Goal: Information Seeking & Learning: Learn about a topic

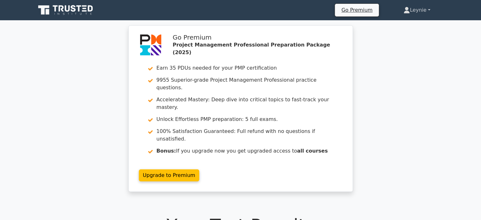
click at [404, 9] on icon at bounding box center [407, 10] width 6 height 6
click at [406, 20] on link "Profile" at bounding box center [414, 25] width 50 height 10
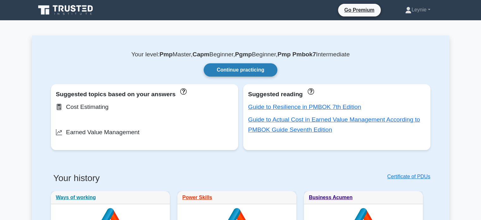
click at [265, 74] on link "Continue practicing" at bounding box center [240, 69] width 73 height 13
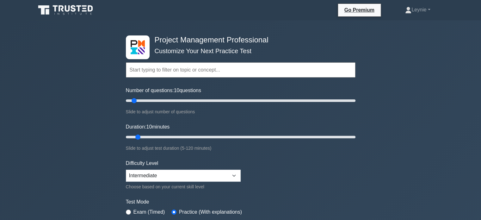
click at [179, 72] on input "text" at bounding box center [241, 69] width 230 height 15
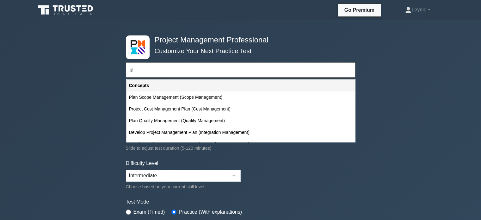
type input "p"
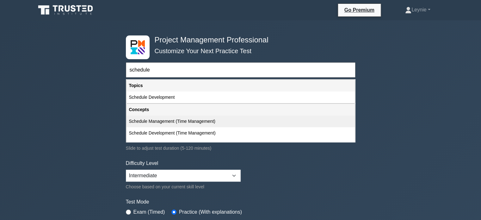
click at [180, 121] on div "Schedule Management (Time Management)" at bounding box center [241, 122] width 228 height 12
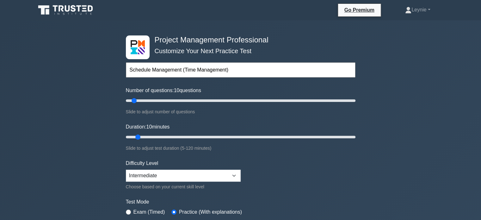
click at [225, 70] on input "Schedule Management (Time Management)" at bounding box center [241, 69] width 230 height 15
click at [231, 70] on input "Schedule Management (Time Management)" at bounding box center [241, 69] width 230 height 15
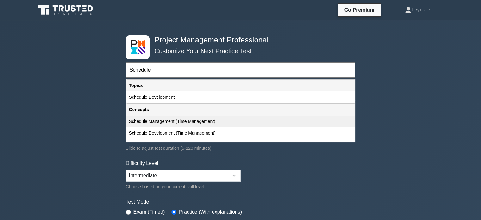
click at [196, 120] on div "Schedule Management (Time Management)" at bounding box center [241, 122] width 228 height 12
type input "Schedule Management (Time Management)"
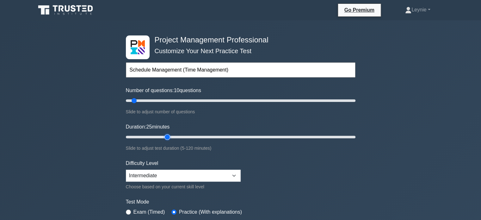
type input "25"
click at [172, 137] on input "Duration: 25 minutes" at bounding box center [241, 137] width 230 height 8
click at [295, 184] on form "Topics Scope Management Time Management Cost Management Quality Management Risk…" at bounding box center [241, 141] width 230 height 196
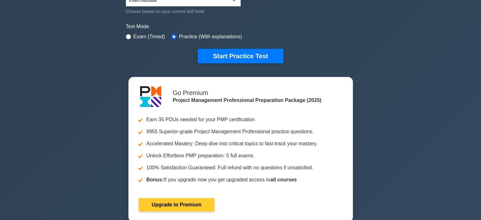
scroll to position [190, 0]
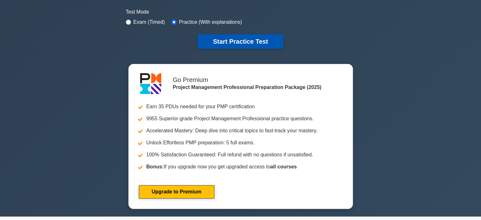
click at [248, 44] on button "Start Practice Test" at bounding box center [240, 41] width 85 height 15
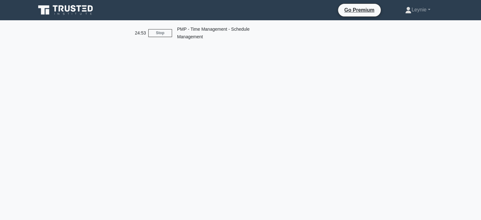
click at [168, 37] on div "24:53 Stop PMP - Time Management - Schedule Management" at bounding box center [241, 33] width 222 height 20
click at [196, 39] on div "PMP - Time Management - Schedule Management" at bounding box center [224, 33] width 105 height 20
click at [420, 12] on link "Leynie" at bounding box center [417, 9] width 55 height 13
click at [404, 28] on link "Profile" at bounding box center [415, 25] width 50 height 10
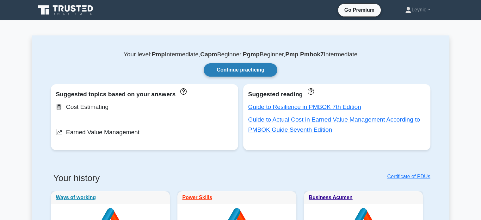
click at [253, 73] on link "Continue practicing" at bounding box center [240, 69] width 73 height 13
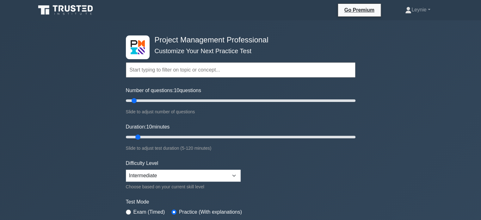
click at [232, 74] on input "text" at bounding box center [241, 69] width 230 height 15
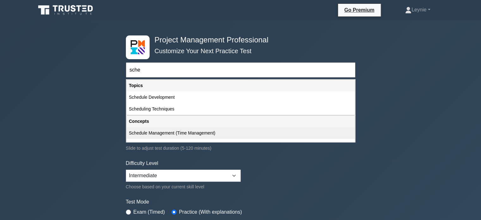
click at [169, 133] on div "Schedule Management (Time Management)" at bounding box center [241, 133] width 228 height 12
type input "Schedule Management (Time Management)"
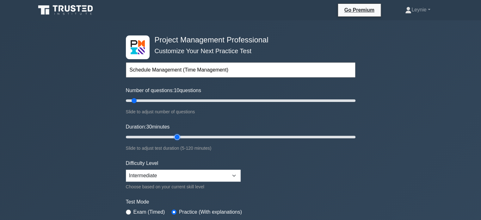
type input "30"
click at [178, 136] on input "Duration: 30 minutes" at bounding box center [241, 137] width 230 height 8
click at [322, 166] on form "Topics Scope Management Time Management Cost Management Quality Management Risk…" at bounding box center [241, 141] width 230 height 196
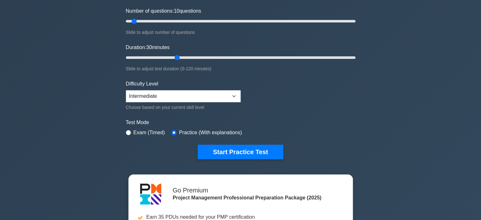
scroll to position [89, 0]
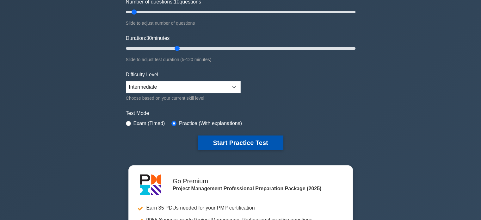
click at [270, 144] on button "Start Practice Test" at bounding box center [240, 142] width 85 height 15
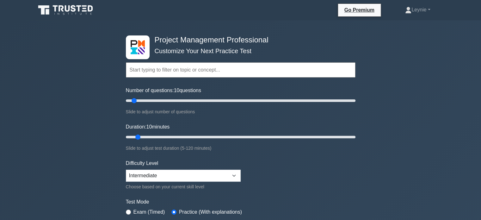
click at [274, 63] on input "text" at bounding box center [241, 69] width 230 height 15
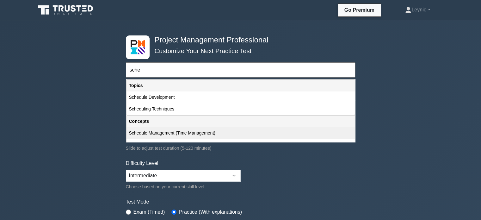
click at [161, 130] on div "Schedule Management (Time Management)" at bounding box center [241, 133] width 228 height 12
type input "Schedule Management (Time Management)"
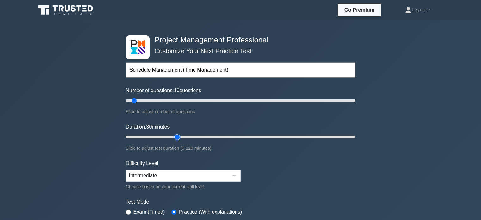
type input "30"
click at [180, 139] on input "Duration: 30 minutes" at bounding box center [241, 137] width 230 height 8
type input "25"
click at [168, 137] on input "Duration: 25 minutes" at bounding box center [241, 137] width 230 height 8
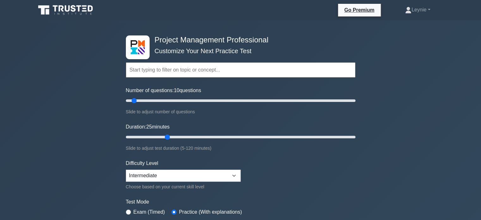
click at [301, 142] on div "Duration: 25 minutes Slide to adjust test duration (5-120 minutes)" at bounding box center [241, 137] width 230 height 29
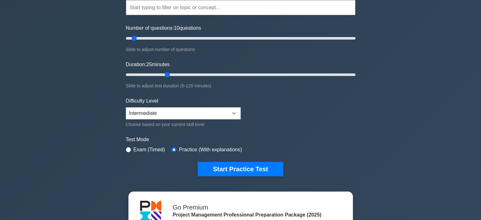
scroll to position [63, 0]
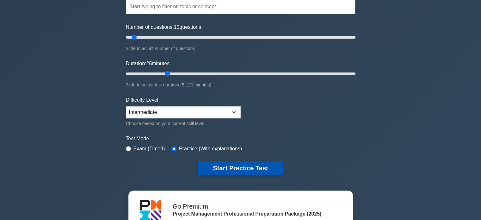
click at [257, 162] on button "Start Practice Test" at bounding box center [240, 168] width 85 height 15
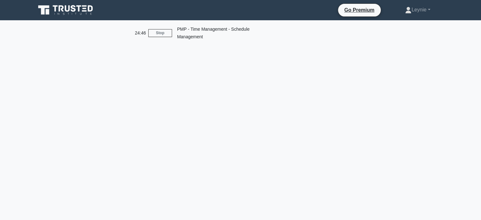
click at [218, 31] on div "PMP - Time Management - Schedule Management" at bounding box center [224, 33] width 105 height 20
click at [213, 42] on div "PMP - Time Management - Schedule Management" at bounding box center [224, 33] width 105 height 20
click at [79, 14] on icon at bounding box center [66, 10] width 61 height 12
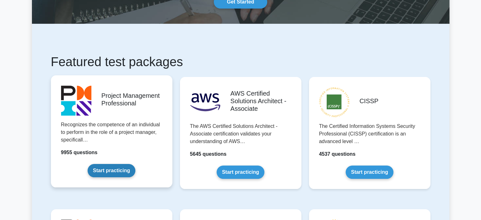
scroll to position [76, 0]
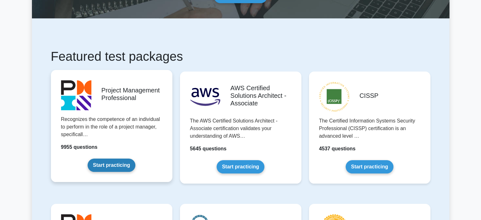
click at [109, 164] on link "Start practicing" at bounding box center [112, 165] width 48 height 13
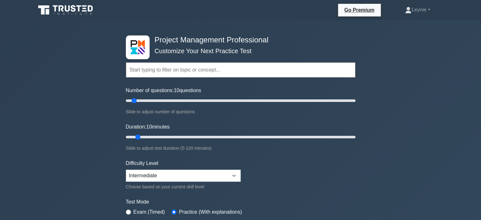
click at [172, 67] on input "text" at bounding box center [241, 69] width 230 height 15
click at [303, 171] on form "Topics Scope Management Time Management Cost Management Quality Management Risk…" at bounding box center [241, 141] width 230 height 196
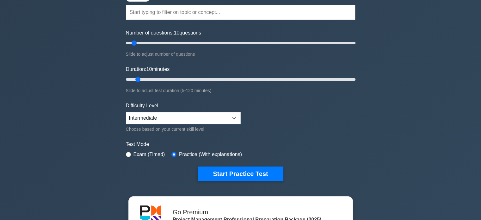
scroll to position [63, 0]
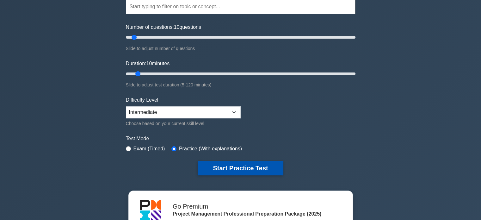
click at [262, 165] on button "Start Practice Test" at bounding box center [240, 168] width 85 height 15
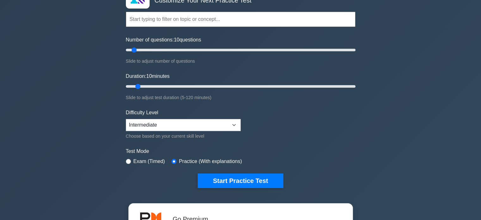
scroll to position [25, 0]
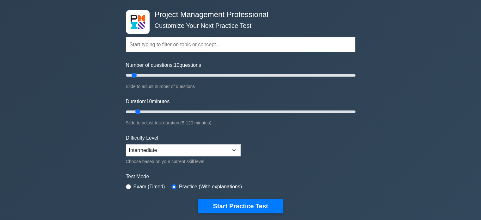
click at [258, 38] on input "text" at bounding box center [241, 44] width 230 height 15
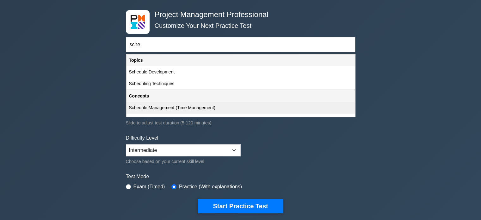
click at [178, 108] on div "Schedule Management (Time Management)" at bounding box center [241, 108] width 228 height 12
type input "Schedule Management (Time Management)"
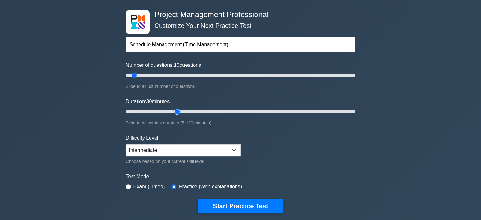
type input "30"
click at [182, 114] on input "Duration: 30 minutes" at bounding box center [241, 112] width 230 height 8
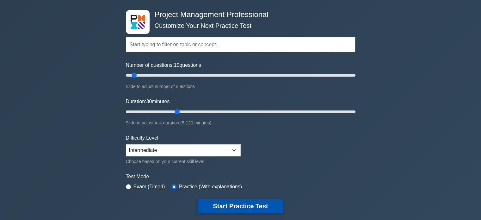
click at [254, 203] on button "Start Practice Test" at bounding box center [240, 206] width 85 height 15
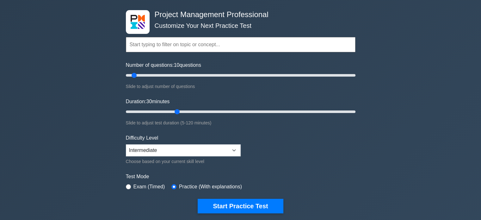
click at [153, 44] on input "text" at bounding box center [241, 44] width 230 height 15
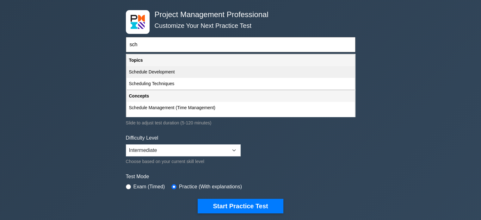
click at [157, 71] on div "Schedule Development" at bounding box center [241, 72] width 228 height 12
type input "Schedule Development"
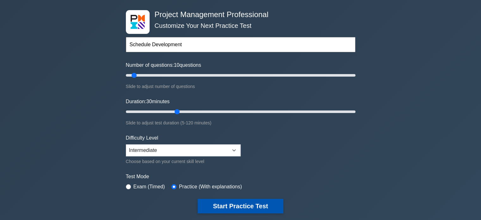
click at [244, 203] on button "Start Practice Test" at bounding box center [240, 206] width 85 height 15
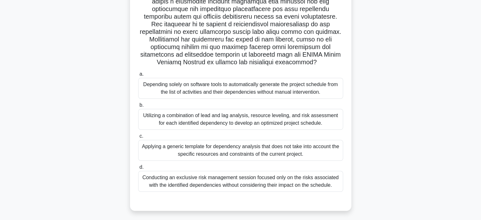
scroll to position [114, 0]
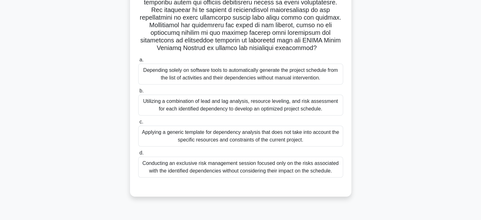
click at [286, 104] on div "Utilizing a combination of lead and lag analysis, resource leveling, and risk a…" at bounding box center [240, 105] width 205 height 21
click at [138, 93] on input "b. Utilizing a combination of lead and lag analysis, resource leveling, and ris…" at bounding box center [138, 91] width 0 height 4
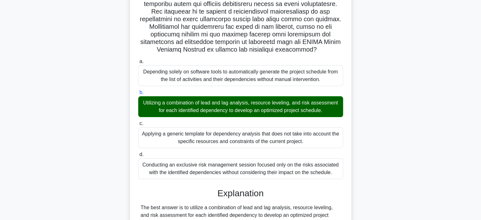
click at [357, 165] on div ".spinner_0XTQ{transform-origin:center;animation:spinner_y6GP .75s linear infini…" at bounding box center [241, 161] width 418 height 479
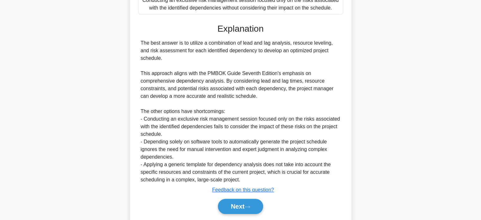
scroll to position [297, 0]
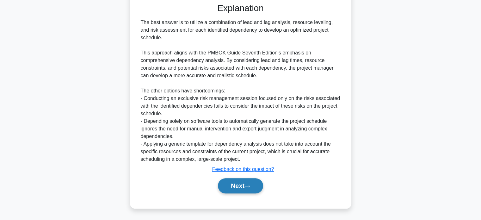
click at [256, 183] on button "Next" at bounding box center [240, 185] width 45 height 15
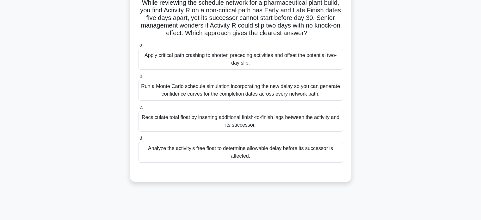
scroll to position [46, 0]
click at [319, 96] on div "Run a Monte Carlo schedule simulation incorporating the new delay so you can ge…" at bounding box center [240, 89] width 205 height 21
click at [138, 78] on input "b. Run a Monte Carlo schedule simulation incorporating the new delay so you can…" at bounding box center [138, 75] width 0 height 4
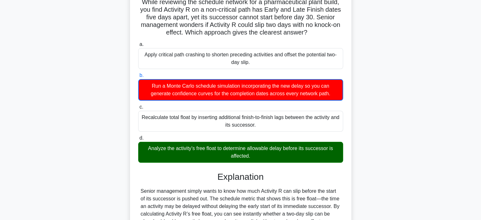
click at [138, 105] on input "c. Recalculate total float by inserting additional finish-to-finish lags betwee…" at bounding box center [138, 107] width 0 height 4
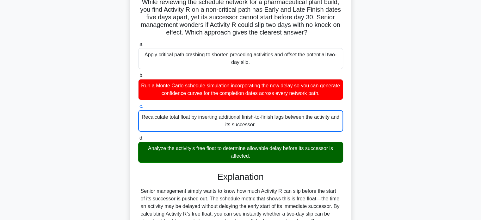
click at [138, 136] on input "d. Analyze the activity’s free float to determine allowable delay before its su…" at bounding box center [138, 138] width 0 height 4
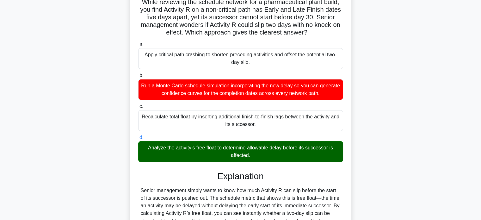
click at [138, 42] on input "a. Apply critical path crashing to shorten preceding activities and offset the …" at bounding box center [138, 44] width 0 height 4
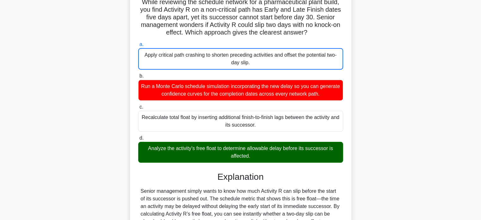
click at [138, 74] on input "b. Run a Monte Carlo schedule simulation incorporating the new delay so you can…" at bounding box center [138, 76] width 0 height 4
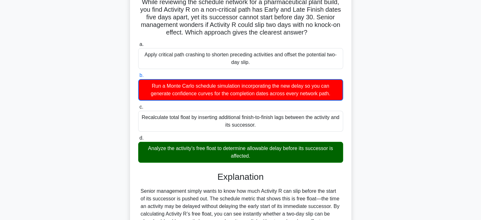
click at [138, 105] on input "c. Recalculate total float by inserting additional finish-to-finish lags betwee…" at bounding box center [138, 107] width 0 height 4
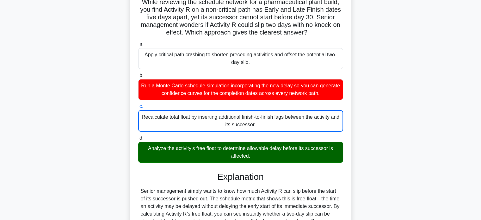
click at [138, 136] on input "d. Analyze the activity’s free float to determine allowable delay before its su…" at bounding box center [138, 138] width 0 height 4
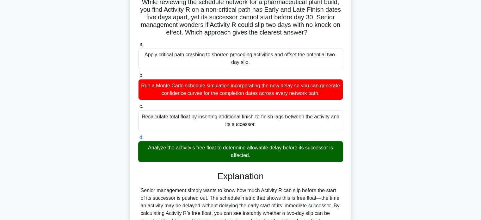
click at [138, 42] on input "a. Apply critical path crashing to shorten preceding activities and offset the …" at bounding box center [138, 44] width 0 height 4
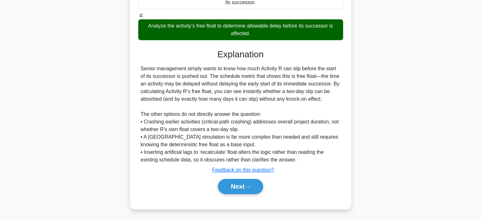
scroll to position [169, 0]
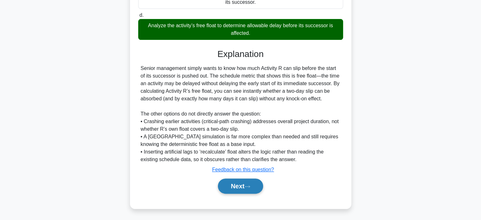
click at [237, 188] on button "Next" at bounding box center [240, 185] width 45 height 15
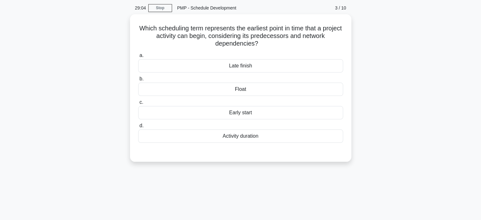
scroll to position [21, 0]
click at [256, 91] on div "Float" at bounding box center [240, 88] width 205 height 13
click at [138, 80] on input "b. Float" at bounding box center [138, 78] width 0 height 4
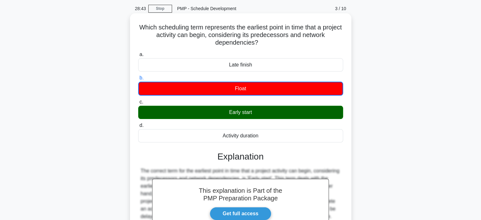
click at [138, 100] on input "c. Early start" at bounding box center [138, 102] width 0 height 4
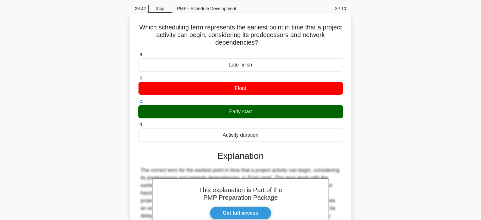
click at [138, 123] on input "d. Activity duration" at bounding box center [138, 125] width 0 height 4
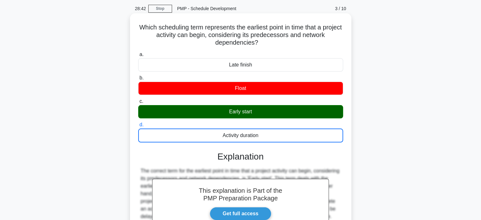
click at [138, 53] on input "a. Late finish" at bounding box center [138, 55] width 0 height 4
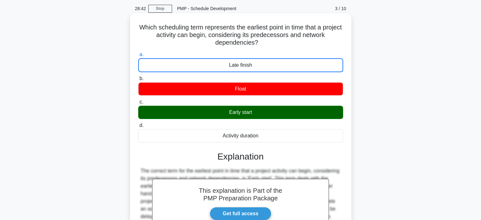
click at [138, 77] on input "b. Float" at bounding box center [138, 79] width 0 height 4
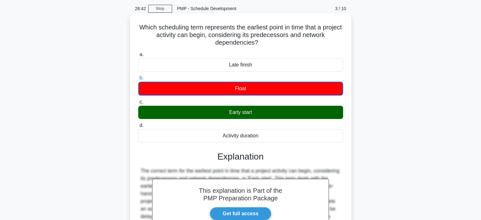
click at [138, 100] on input "c. Early start" at bounding box center [138, 102] width 0 height 4
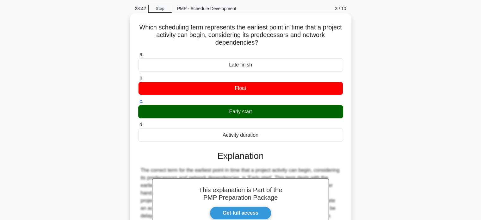
click at [138, 123] on input "d. Activity duration" at bounding box center [138, 125] width 0 height 4
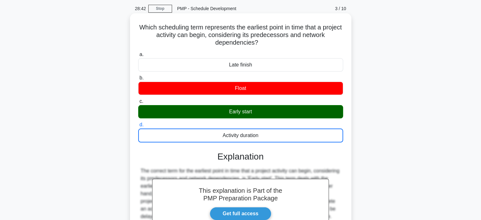
click at [138, 53] on input "a. Late finish" at bounding box center [138, 55] width 0 height 4
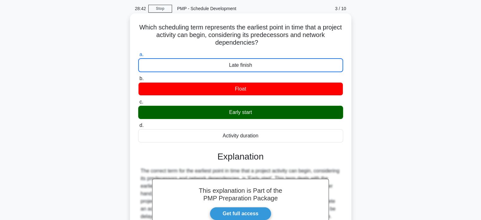
click at [138, 77] on input "b. Float" at bounding box center [138, 79] width 0 height 4
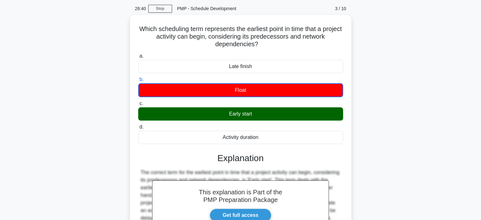
click at [394, 117] on div "Which scheduling term represents the earliest point in time that a project acti…" at bounding box center [241, 156] width 418 height 283
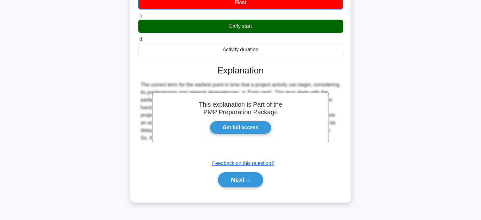
scroll to position [122, 0]
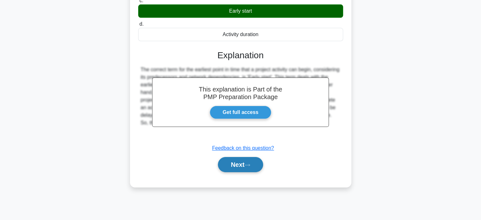
click at [232, 159] on button "Next" at bounding box center [240, 164] width 45 height 15
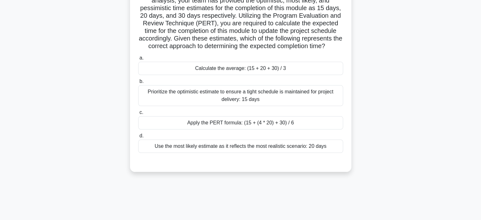
scroll to position [71, 0]
click at [262, 128] on div "Apply the PERT formula: (15 + (4 * 20) + 30) / 6" at bounding box center [240, 121] width 205 height 13
click at [138, 114] on input "c. Apply the PERT formula: (15 + (4 * 20) + 30) / 6" at bounding box center [138, 111] width 0 height 4
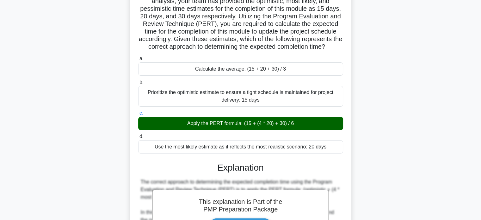
click at [392, 152] on div "In the final quarter of a major software development project, you're facing tim…" at bounding box center [241, 154] width 418 height 381
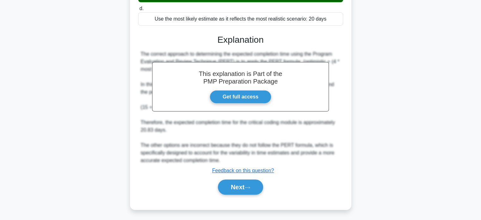
scroll to position [206, 0]
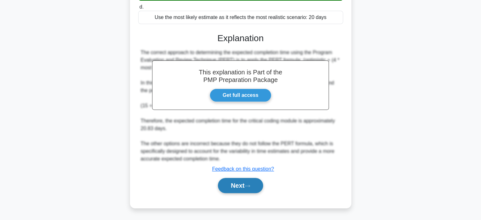
click at [247, 182] on button "Next" at bounding box center [240, 185] width 45 height 15
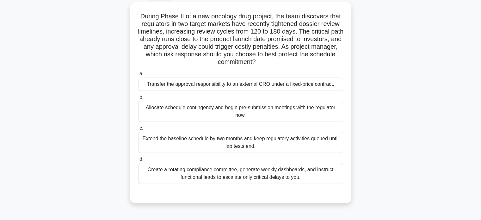
scroll to position [21, 0]
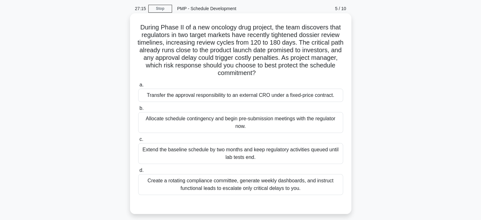
click at [313, 115] on div "Allocate schedule contingency and begin pre-submission meetings with the regula…" at bounding box center [240, 122] width 205 height 21
click at [138, 110] on input "b. Allocate schedule contingency and begin pre-submission meetings with the reg…" at bounding box center [138, 108] width 0 height 4
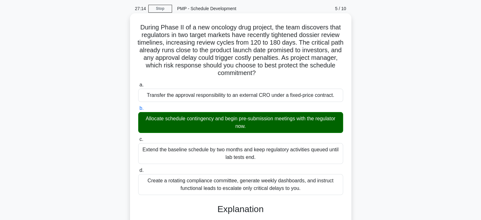
click at [138, 137] on input "c. Extend the baseline schedule by two months and keep regulatory activities qu…" at bounding box center [138, 139] width 0 height 4
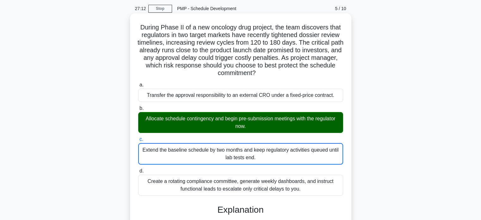
click at [347, 200] on div "During Phase II of a new oncology drug project, the team discovers that regulat…" at bounding box center [241, 200] width 216 height 369
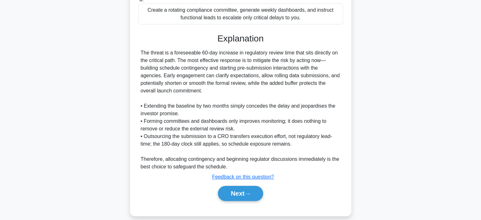
scroll to position [199, 0]
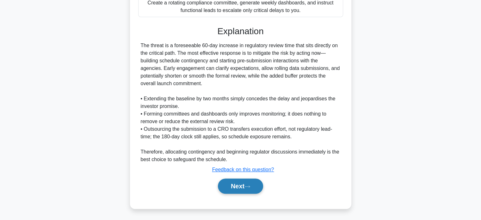
click at [246, 190] on button "Next" at bounding box center [240, 185] width 45 height 15
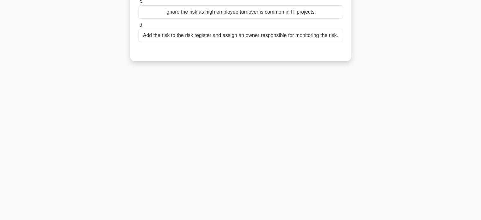
click at [245, 123] on div "27:07 Stop PMP - Schedule Development 6 / 10 During the execution phase of an I…" at bounding box center [241, 59] width 418 height 316
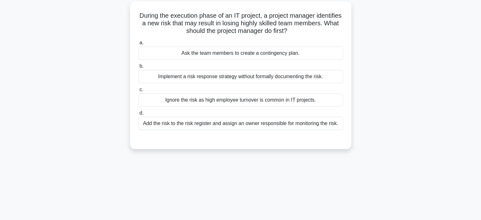
scroll to position [33, 0]
click at [265, 126] on div "Add the risk to the risk register and assign an owner responsible for monitorin…" at bounding box center [240, 122] width 205 height 13
click at [138, 114] on input "d. Add the risk to the risk register and assign an owner responsible for monito…" at bounding box center [138, 112] width 0 height 4
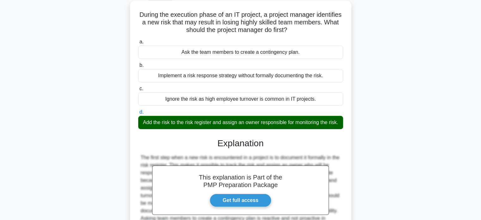
click at [272, 156] on div "This explanation is Part of the PMP Preparation Package Get full access Explana…" at bounding box center [240, 196] width 205 height 132
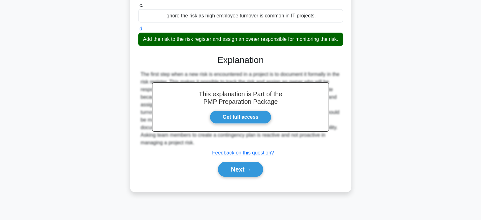
scroll to position [122, 0]
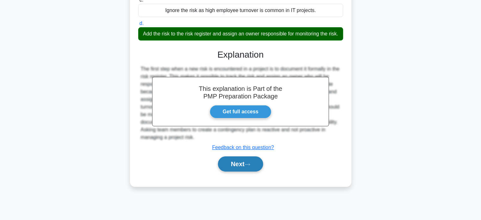
click at [242, 172] on button "Next" at bounding box center [240, 163] width 45 height 15
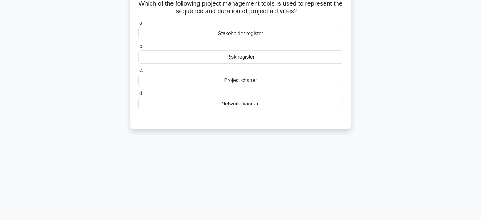
scroll to position [33, 0]
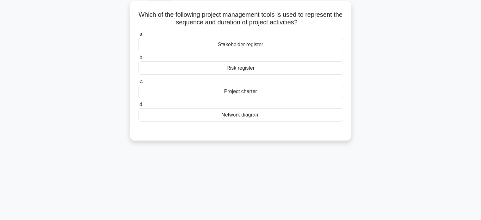
click at [259, 119] on div "Network diagram" at bounding box center [240, 114] width 205 height 13
click at [138, 107] on input "d. Network diagram" at bounding box center [138, 105] width 0 height 4
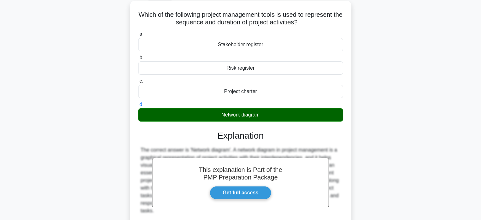
click at [246, 147] on div "The correct answer is 'Network diagram'. A network diagram in project managemen…" at bounding box center [241, 180] width 200 height 68
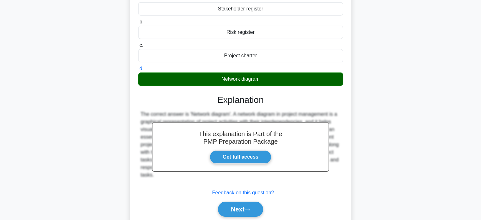
scroll to position [122, 0]
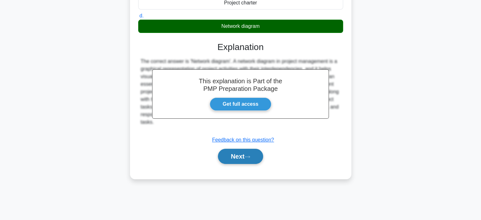
click at [249, 160] on button "Next" at bounding box center [240, 156] width 45 height 15
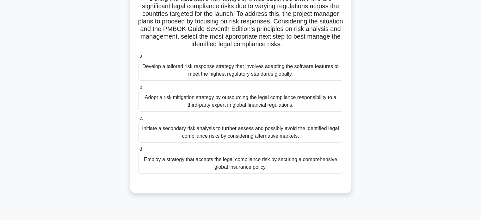
scroll to position [84, 0]
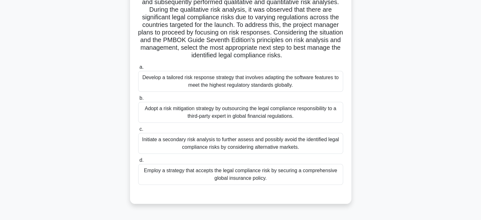
click at [242, 117] on div "Adopt a risk mitigation strategy by outsourcing the legal compliance responsibi…" at bounding box center [240, 112] width 205 height 21
click at [138, 100] on input "b. Adopt a risk mitigation strategy by outsourcing the legal compliance respons…" at bounding box center [138, 98] width 0 height 4
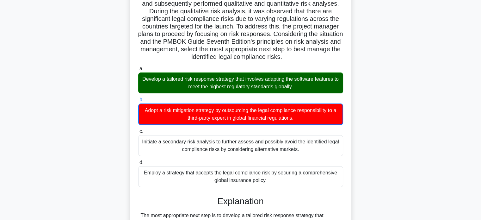
click at [138, 129] on input "c. Initiate a secondary risk analysis to further assess and possibly avoid the …" at bounding box center [138, 131] width 0 height 4
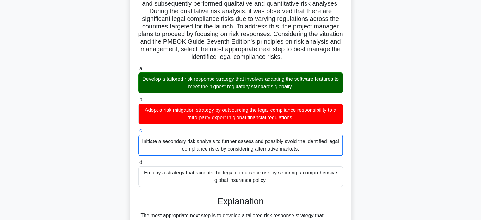
click at [138, 160] on input "d. Employ a strategy that accepts the legal compliance risk by securing a compr…" at bounding box center [138, 162] width 0 height 4
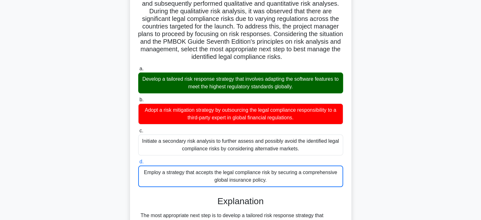
click at [138, 67] on input "a. Develop a tailored risk response strategy that involves adapting the softwar…" at bounding box center [138, 69] width 0 height 4
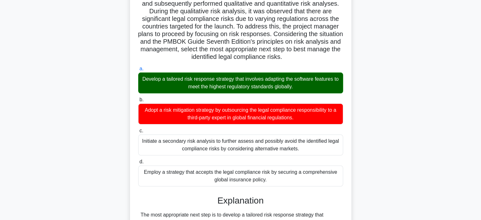
click at [138, 98] on input "b. Adopt a risk mitigation strategy by outsourcing the legal compliance respons…" at bounding box center [138, 100] width 0 height 4
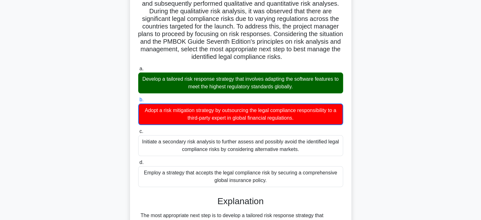
click at [138, 129] on input "c. Initiate a secondary risk analysis to further assess and possibly avoid the …" at bounding box center [138, 131] width 0 height 4
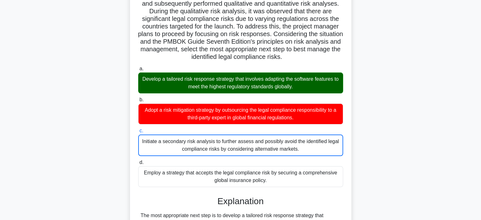
click at [138, 160] on input "d. Employ a strategy that accepts the legal compliance risk by securing a compr…" at bounding box center [138, 162] width 0 height 4
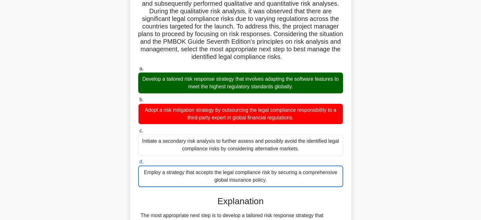
click at [138, 67] on input "a. Develop a tailored risk response strategy that involves adapting the softwar…" at bounding box center [138, 69] width 0 height 4
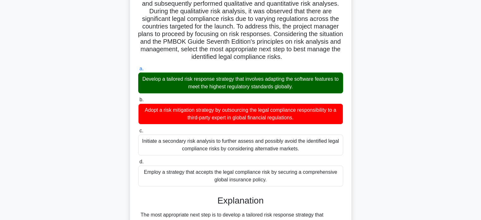
click at [138, 98] on input "b. Adopt a risk mitigation strategy by outsourcing the legal compliance respons…" at bounding box center [138, 100] width 0 height 4
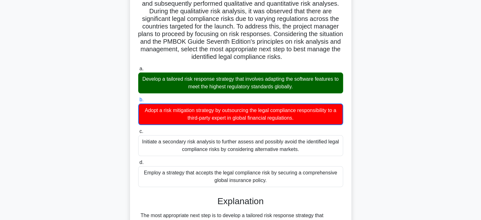
click at [138, 129] on input "c. Initiate a secondary risk analysis to further assess and possibly avoid the …" at bounding box center [138, 131] width 0 height 4
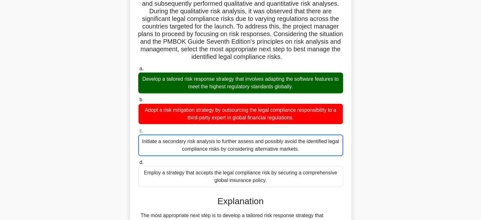
click at [138, 160] on input "d. Employ a strategy that accepts the legal compliance risk by securing a compr…" at bounding box center [138, 162] width 0 height 4
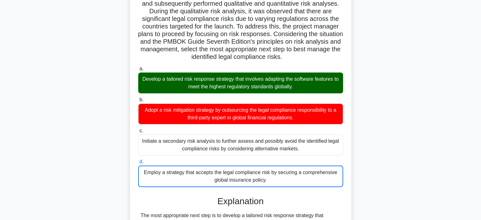
click at [138, 67] on input "a. Develop a tailored risk response strategy that involves adapting the softwar…" at bounding box center [138, 69] width 0 height 4
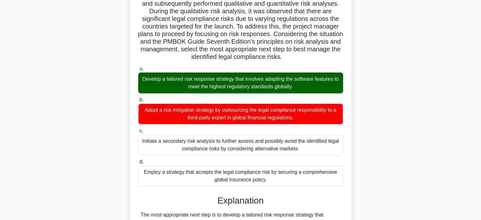
click at [138, 98] on input "b. Adopt a risk mitigation strategy by outsourcing the legal compliance respons…" at bounding box center [138, 100] width 0 height 4
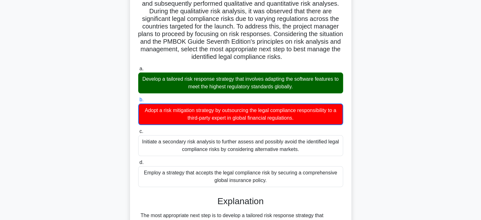
click at [363, 127] on div "In a high-stakes project for launching a new software, the project management t…" at bounding box center [241, 154] width 418 height 404
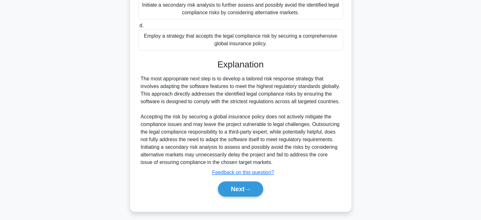
scroll to position [229, 0]
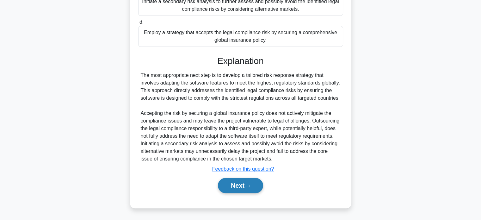
click at [239, 187] on button "Next" at bounding box center [240, 185] width 45 height 15
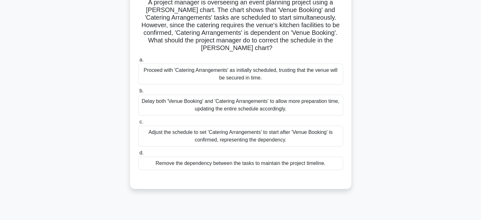
scroll to position [46, 0]
click at [261, 135] on div "Adjust the schedule to set 'Catering Arrangements' to start after 'Venue Bookin…" at bounding box center [240, 135] width 205 height 21
click at [138, 124] on input "c. Adjust the schedule to set 'Catering Arrangements' to start after 'Venue Boo…" at bounding box center [138, 122] width 0 height 4
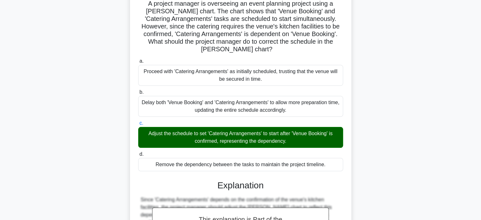
click at [398, 148] on div "A project manager is overseeing an event planning project using a Gantt chart. …" at bounding box center [241, 157] width 418 height 335
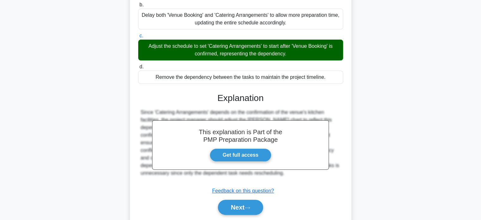
scroll to position [153, 0]
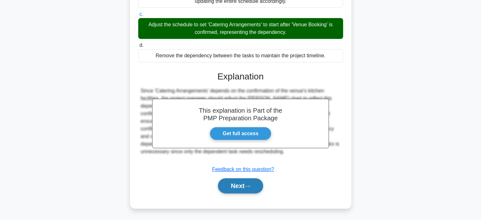
click at [255, 184] on button "Next" at bounding box center [240, 185] width 45 height 15
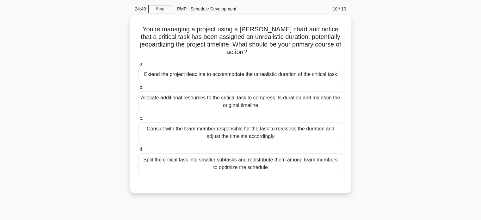
scroll to position [21, 0]
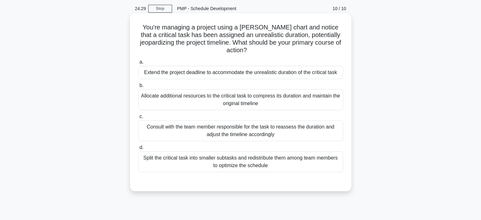
click at [304, 120] on div "Consult with the team member responsible for the task to reassess the duration …" at bounding box center [240, 130] width 205 height 21
click at [138, 117] on input "c. Consult with the team member responsible for the task to reassess the durati…" at bounding box center [138, 117] width 0 height 4
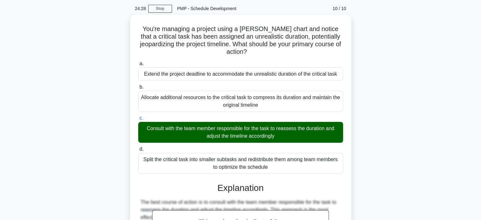
click at [138, 147] on input "d. Split the critical task into smaller subtasks and redistribute them among te…" at bounding box center [138, 149] width 0 height 4
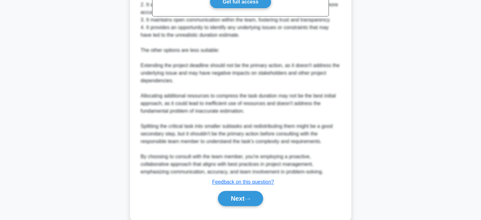
scroll to position [267, 0]
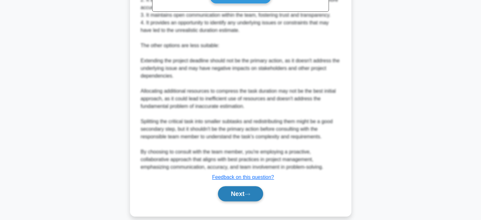
click at [250, 192] on icon at bounding box center [248, 193] width 6 height 3
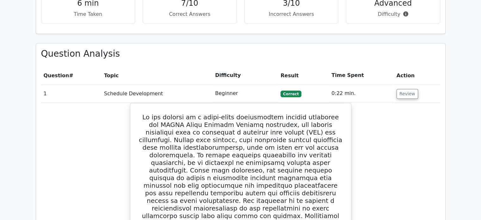
scroll to position [468, 0]
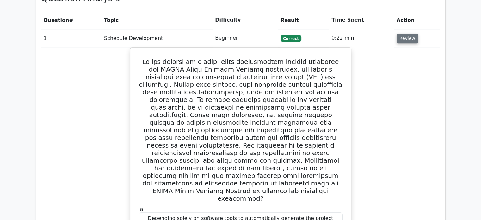
click at [405, 34] on button "Review" at bounding box center [408, 39] width 22 height 10
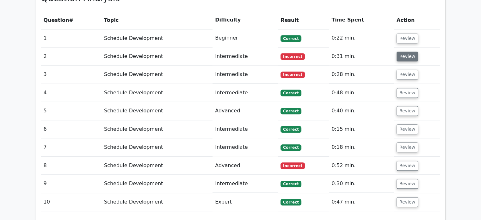
click at [405, 52] on button "Review" at bounding box center [408, 57] width 22 height 10
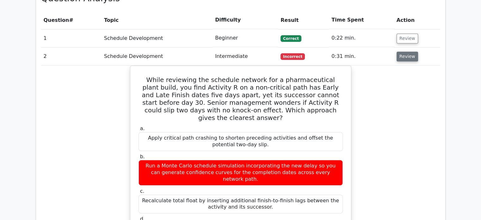
click at [407, 52] on button "Review" at bounding box center [408, 57] width 22 height 10
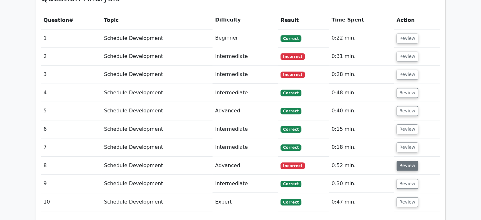
click at [399, 161] on button "Review" at bounding box center [408, 166] width 22 height 10
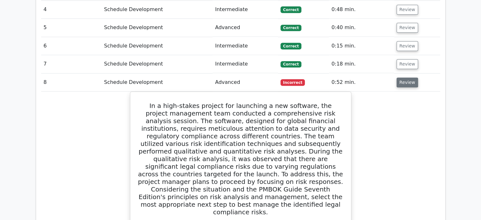
scroll to position [570, 0]
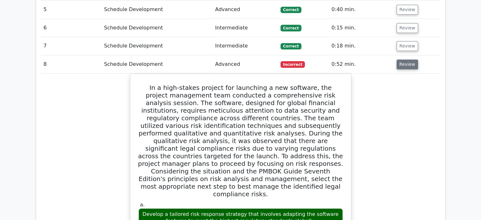
click at [408, 59] on button "Review" at bounding box center [408, 64] width 22 height 10
